Goal: Check status: Check status

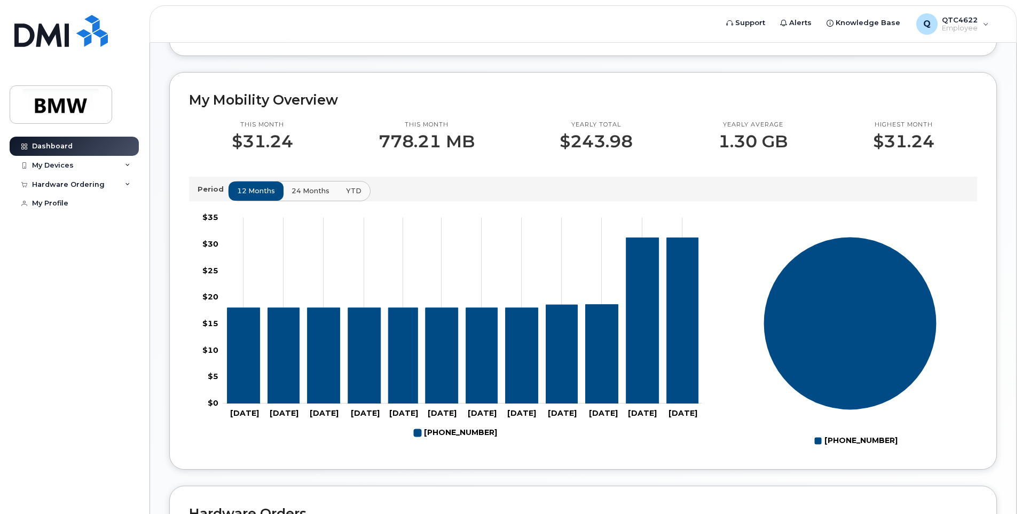
scroll to position [238, 0]
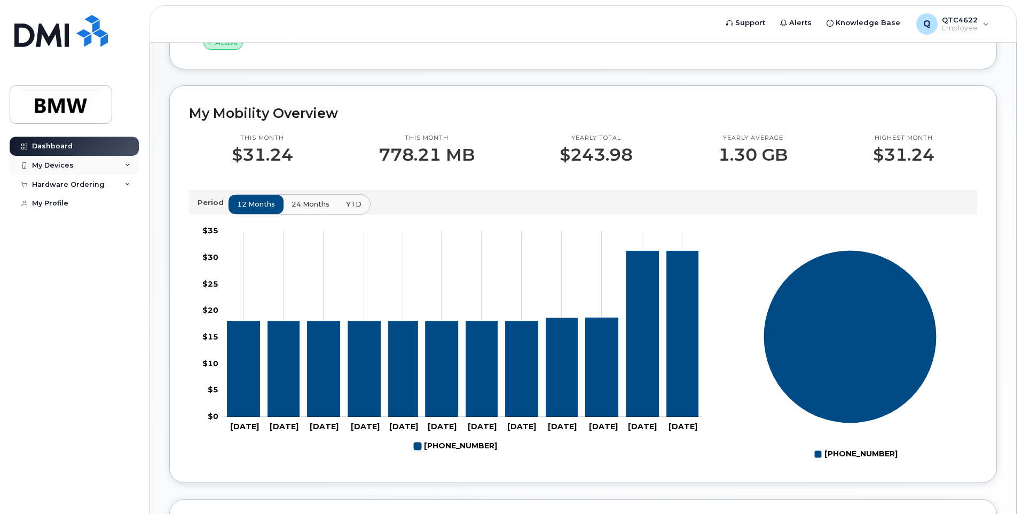
click at [124, 162] on div "My Devices" at bounding box center [74, 165] width 129 height 19
click at [123, 248] on div "Hardware Ordering" at bounding box center [74, 242] width 129 height 19
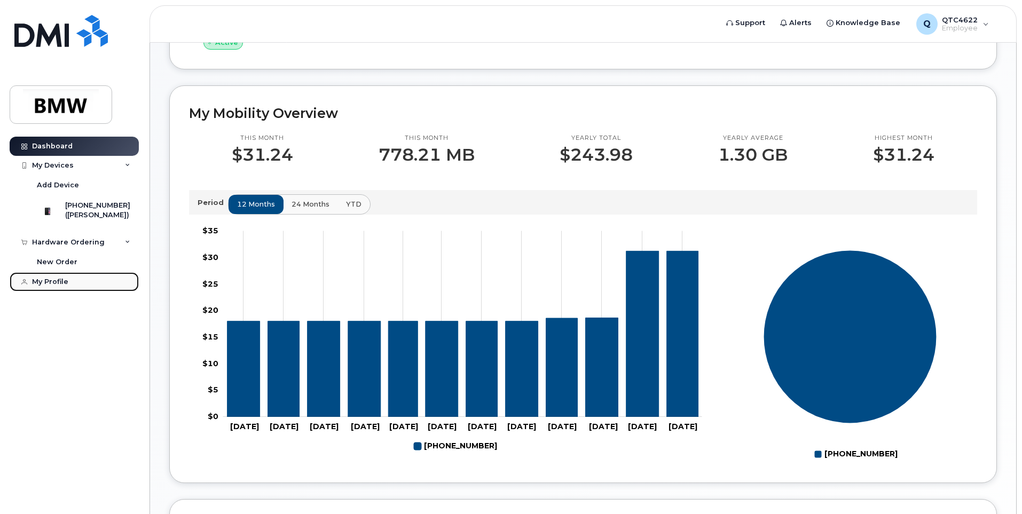
click at [49, 286] on div "My Profile" at bounding box center [50, 282] width 36 height 9
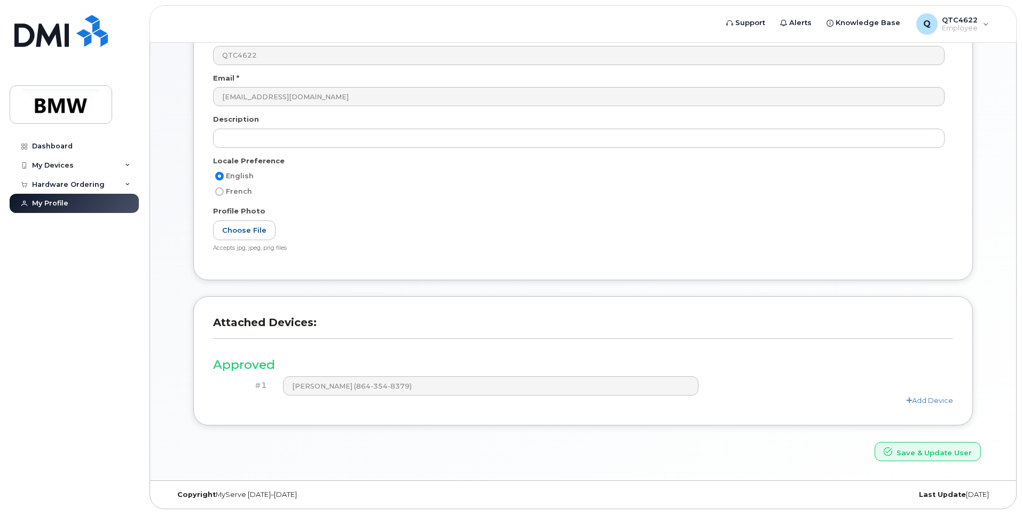
scroll to position [175, 0]
click at [92, 145] on link "Dashboard" at bounding box center [74, 146] width 129 height 19
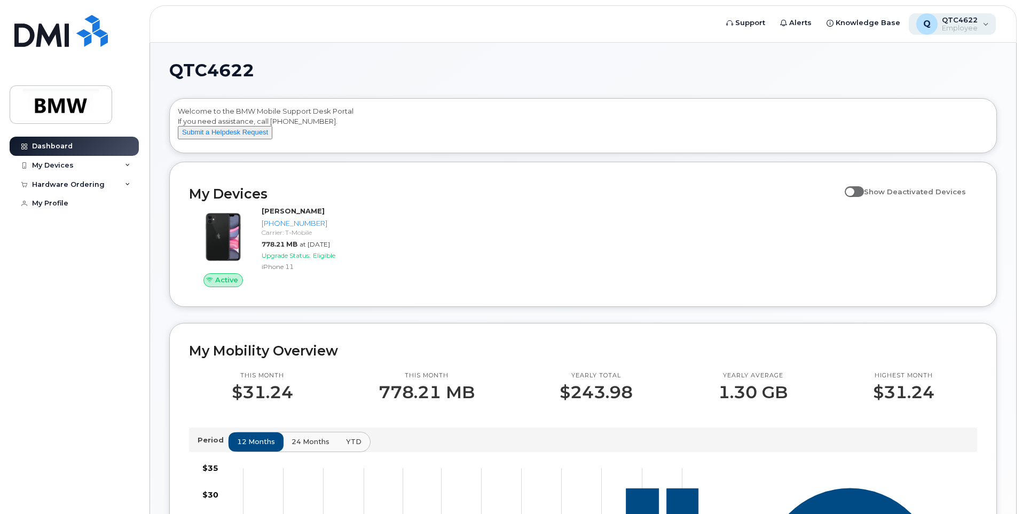
click at [972, 25] on span "Employee" at bounding box center [960, 28] width 36 height 9
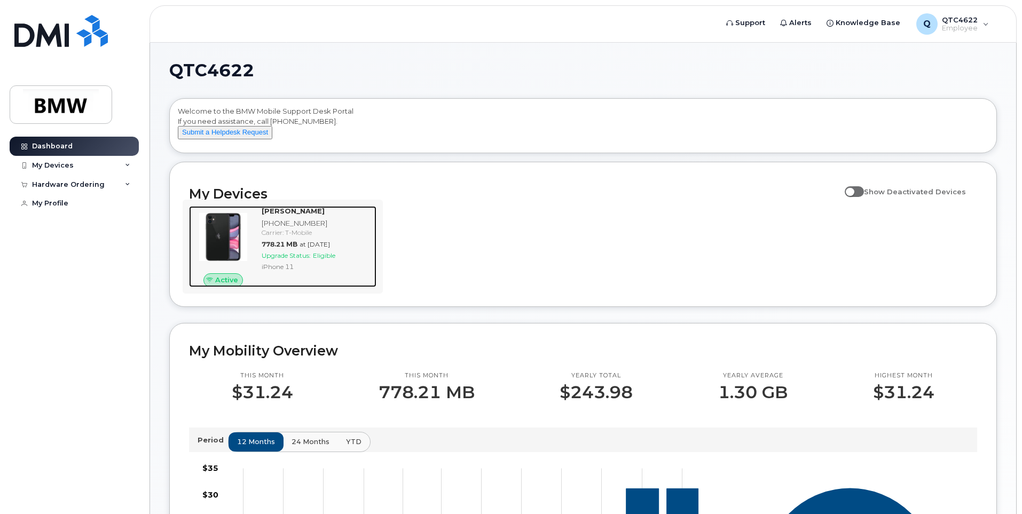
click at [318, 248] on span "at [DATE]" at bounding box center [315, 244] width 30 height 8
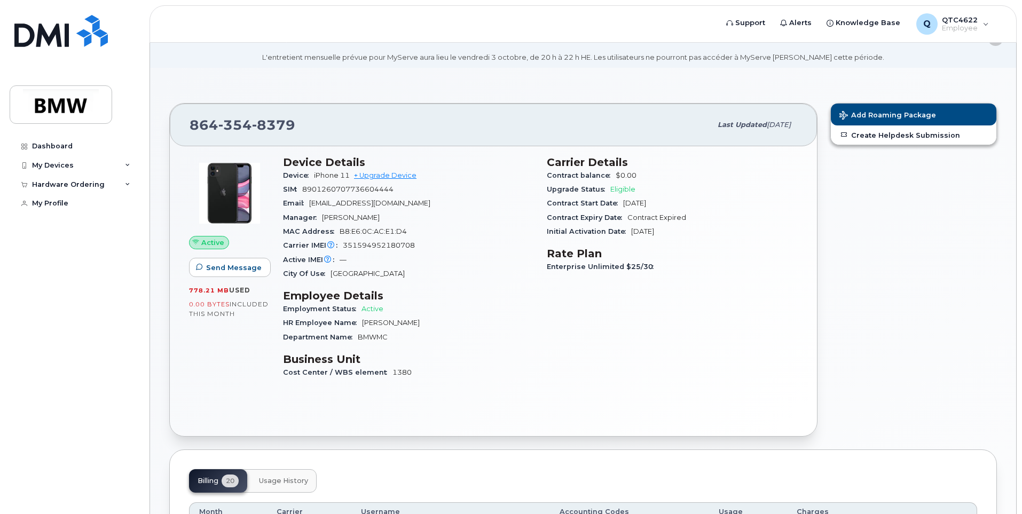
scroll to position [53, 0]
